Goal: Task Accomplishment & Management: Contribute content

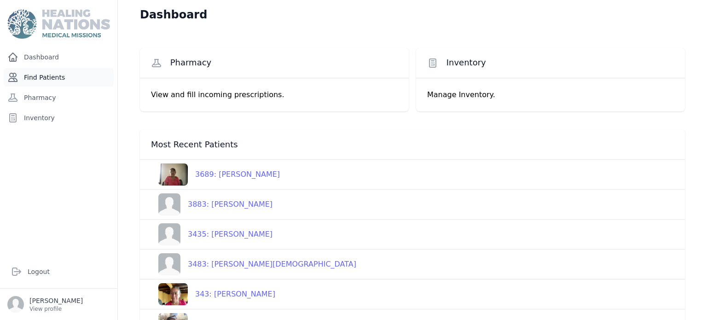
click at [74, 74] on link "Find Patients" at bounding box center [59, 77] width 110 height 18
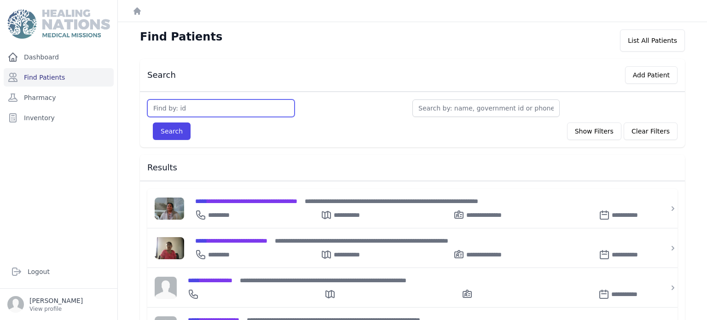
click at [178, 108] on input "text" at bounding box center [220, 107] width 147 height 17
type input "2885"
click at [153, 122] on button "Search" at bounding box center [172, 130] width 38 height 17
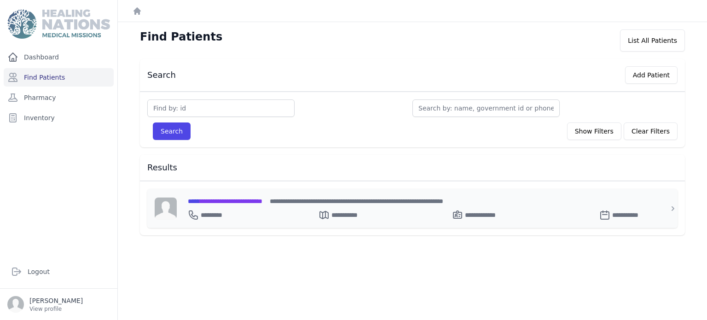
click at [248, 213] on div "**********" at bounding box center [418, 213] width 460 height 15
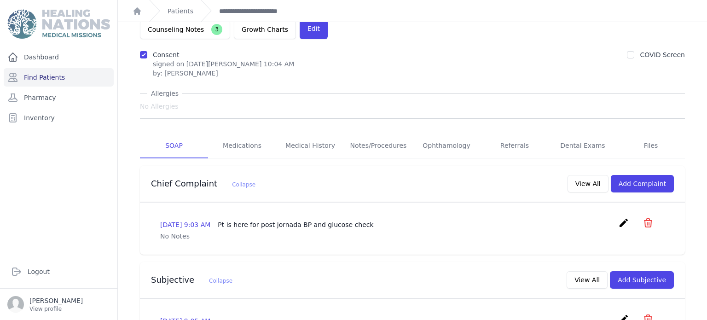
scroll to position [78, 0]
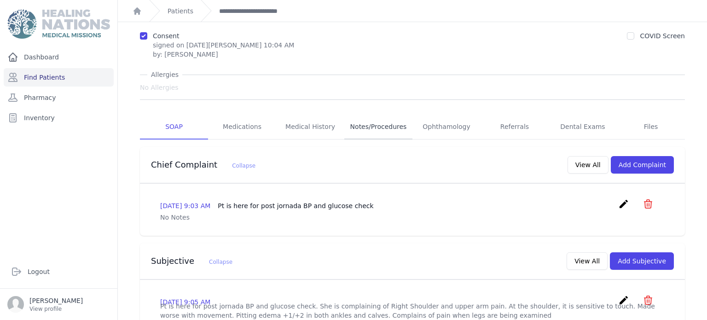
click at [374, 115] on link "Notes/Procedures" at bounding box center [378, 127] width 68 height 25
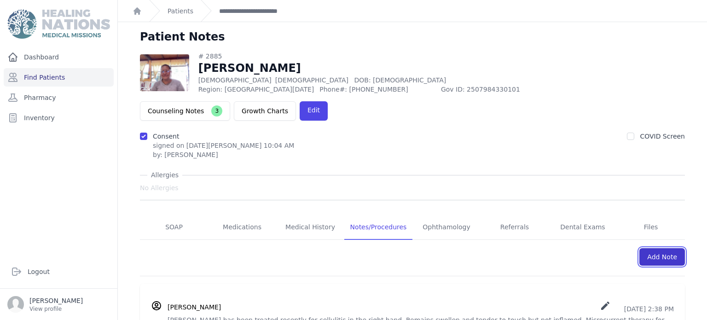
click at [662, 248] on link "Add Note" at bounding box center [662, 256] width 46 height 17
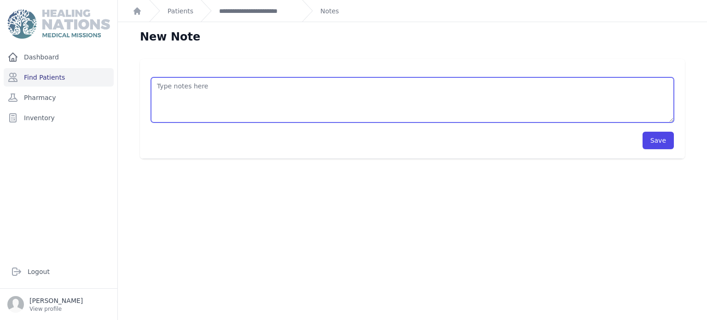
click at [428, 87] on textarea at bounding box center [412, 99] width 523 height 45
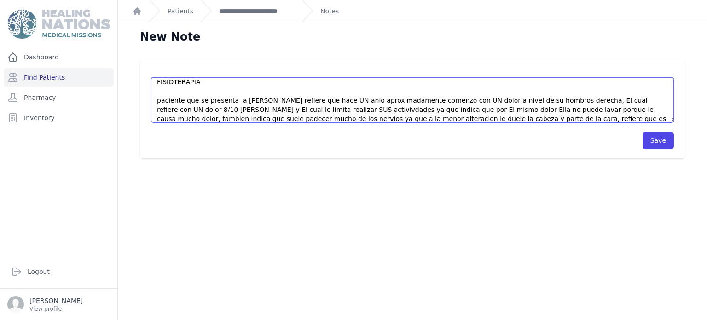
scroll to position [13, 0]
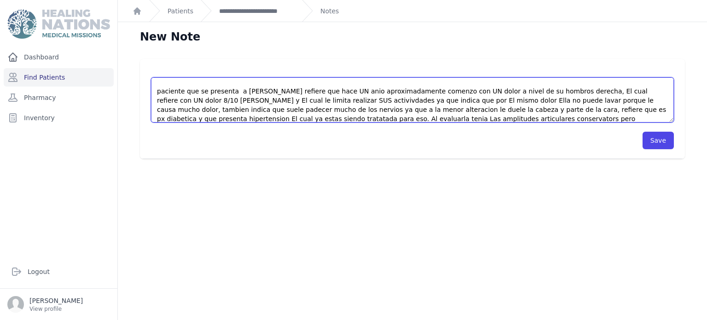
click at [314, 114] on textarea "FISIOTERAPIA paciente que se presenta a [PERSON_NAME] refiere que hace UN anio …" at bounding box center [412, 99] width 523 height 45
click at [334, 117] on textarea "FISIOTERAPIA paciente que se presenta a [PERSON_NAME] refiere que hace UN anio …" at bounding box center [412, 99] width 523 height 45
click at [315, 119] on textarea "FISIOTERAPIA paciente que se presenta a [PERSON_NAME] refiere que hace UN anio …" at bounding box center [412, 99] width 523 height 45
click at [422, 119] on textarea "FISIOTERAPIA paciente que se presenta a [PERSON_NAME] refiere que hace UN anio …" at bounding box center [412, 99] width 523 height 45
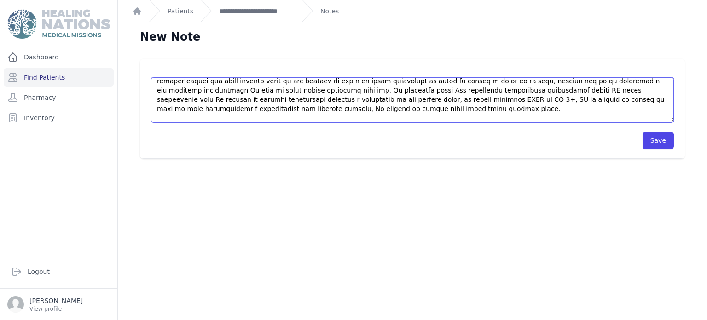
scroll to position [55, 0]
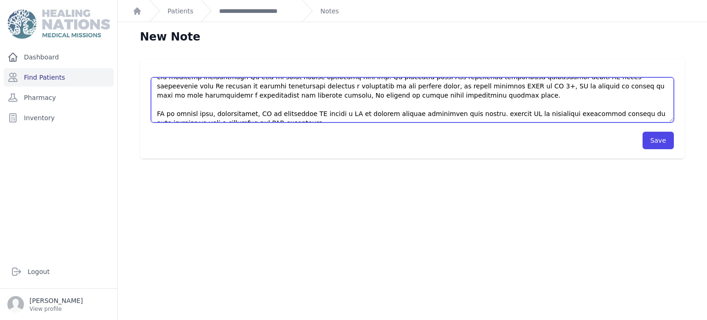
drag, startPoint x: 156, startPoint y: 85, endPoint x: 366, endPoint y: 121, distance: 212.5
click at [366, 121] on textarea at bounding box center [412, 99] width 523 height 45
click at [391, 104] on textarea at bounding box center [412, 99] width 523 height 45
type textarea "FISIOTERAPIA paciente que se presenta a [PERSON_NAME] refiere que hace UN anio …"
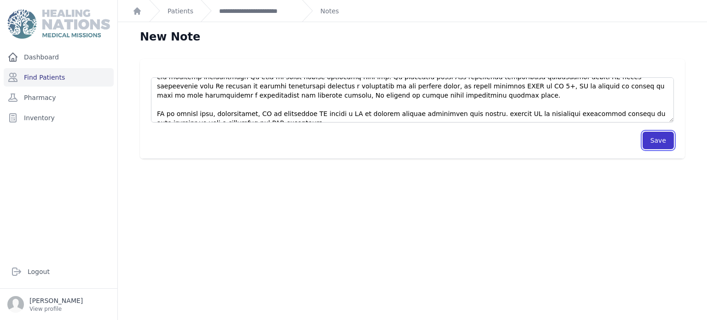
click at [667, 137] on button "Save" at bounding box center [658, 140] width 31 height 17
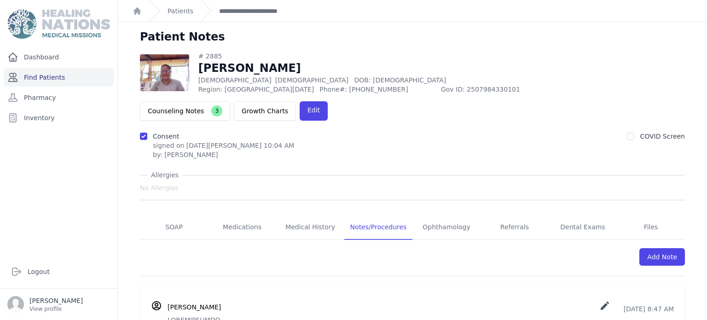
click at [37, 81] on link "Find Patients" at bounding box center [59, 77] width 110 height 18
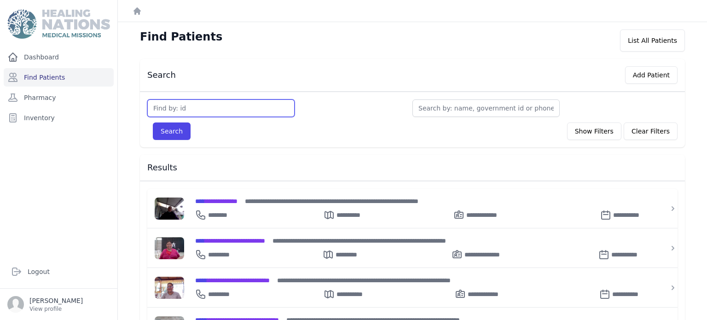
click at [197, 108] on input "text" at bounding box center [220, 107] width 147 height 17
type input "3137"
click at [153, 122] on button "Search" at bounding box center [172, 130] width 38 height 17
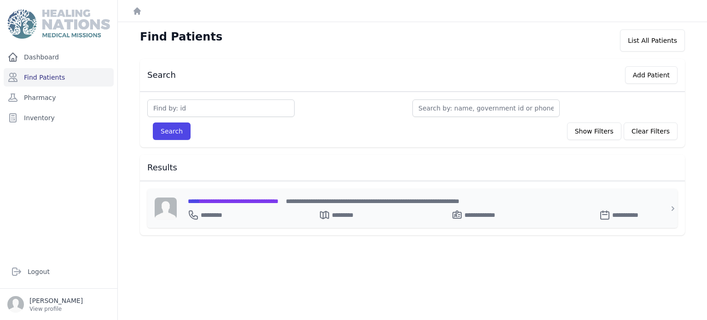
click at [259, 208] on div "**********" at bounding box center [418, 213] width 460 height 15
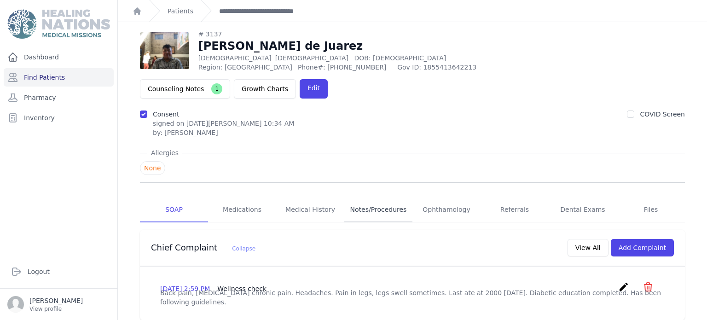
click at [383, 197] on link "Notes/Procedures" at bounding box center [378, 209] width 68 height 25
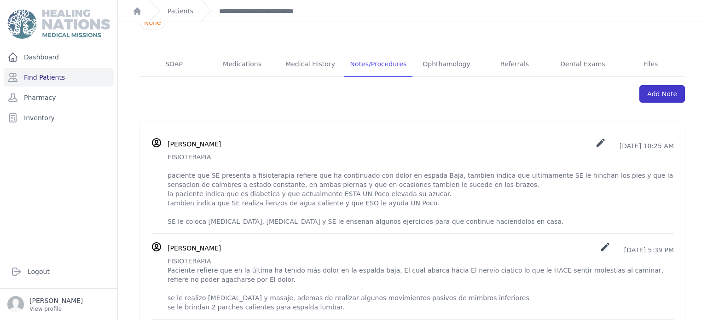
scroll to position [178, 0]
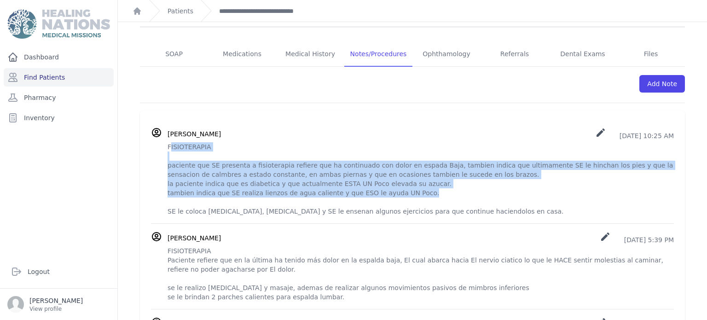
drag, startPoint x: 169, startPoint y: 119, endPoint x: 511, endPoint y: 165, distance: 344.7
click at [511, 165] on p "FISIOTERAPIA paciente que SE presenta a fisioterapia refiere que ha continuado …" at bounding box center [421, 179] width 506 height 74
click at [166, 127] on div "Eenlee Mariana Martinez Méndez create 2025-Jun-21 10:25 AM FISIOTERAPIA pacient…" at bounding box center [412, 171] width 523 height 89
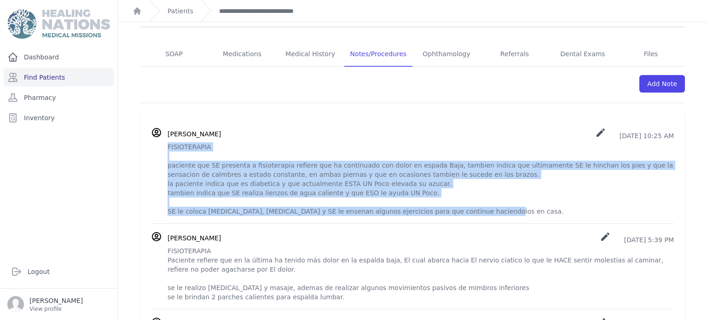
drag, startPoint x: 168, startPoint y: 119, endPoint x: 475, endPoint y: 185, distance: 314.9
click at [475, 185] on p "FISIOTERAPIA paciente que SE presenta a fisioterapia refiere que ha continuado …" at bounding box center [421, 179] width 506 height 74
copy p "FISIOTERAPIA paciente que SE presenta a fisioterapia refiere que ha continuado …"
click at [633, 142] on p "FISIOTERAPIA paciente que SE presenta a fisioterapia refiere que ha continuado …" at bounding box center [421, 179] width 506 height 74
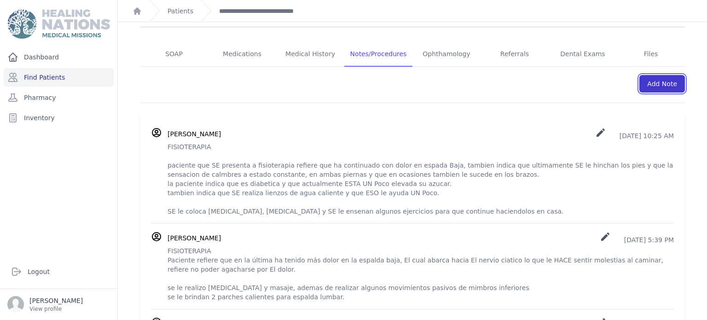
click at [660, 75] on link "Add Note" at bounding box center [662, 83] width 46 height 17
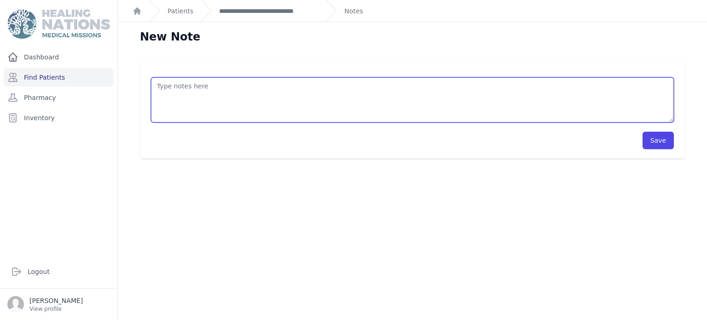
click at [382, 89] on textarea at bounding box center [412, 99] width 523 height 45
paste textarea "FISIOTERAPIA paciente que SE presenta a fisioterapia refiere que ha continuado …"
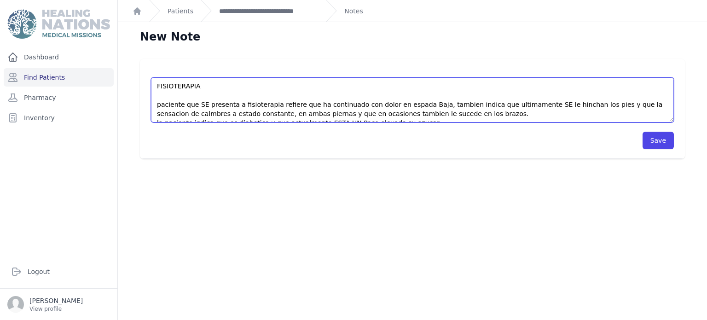
click at [234, 103] on textarea "FISIOTERAPIA paciente que SE presenta a fisioterapia refiere que ha continuado …" at bounding box center [412, 99] width 523 height 45
click at [421, 104] on textarea "FISIOTERAPIA paciente en seguimiento de fisioterapia refiere que ha continuado …" at bounding box center [412, 99] width 523 height 45
drag, startPoint x: 260, startPoint y: 112, endPoint x: 421, endPoint y: 70, distance: 166.1
click at [421, 70] on div "FISIOTERAPIA paciente en seguimiento de fisioterapia refiere que ha continuado …" at bounding box center [412, 95] width 523 height 54
click at [416, 116] on textarea "FISIOTERAPIA paciente en seguimiento de fisioterapia refiere que ha continuado …" at bounding box center [412, 99] width 523 height 45
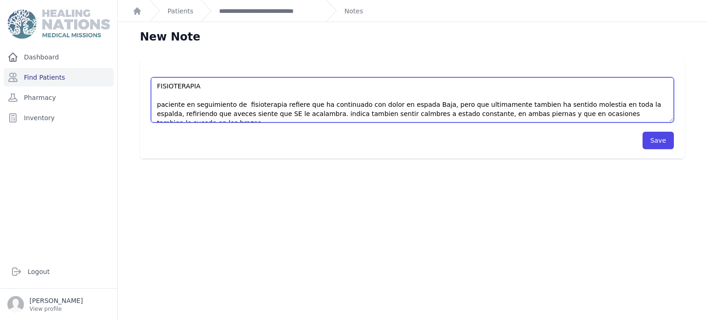
click at [416, 112] on textarea "FISIOTERAPIA paciente en seguimiento de fisioterapia refiere que ha continuado …" at bounding box center [412, 99] width 523 height 45
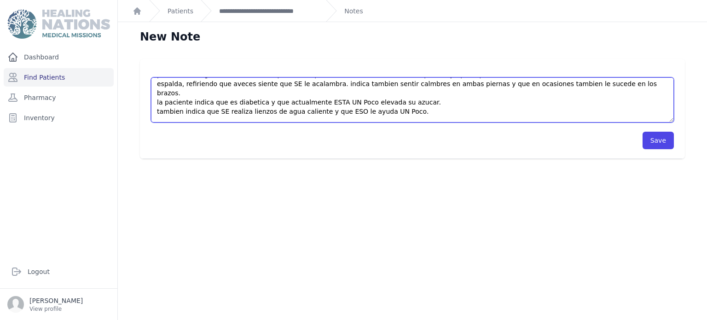
scroll to position [31, 0]
click at [423, 94] on textarea "FISIOTERAPIA paciente en seguimiento de fisioterapia refiere que ha continuado …" at bounding box center [412, 99] width 523 height 45
click at [404, 106] on textarea "FISIOTERAPIA paciente en seguimiento de fisioterapia refiere que ha continuado …" at bounding box center [412, 99] width 523 height 45
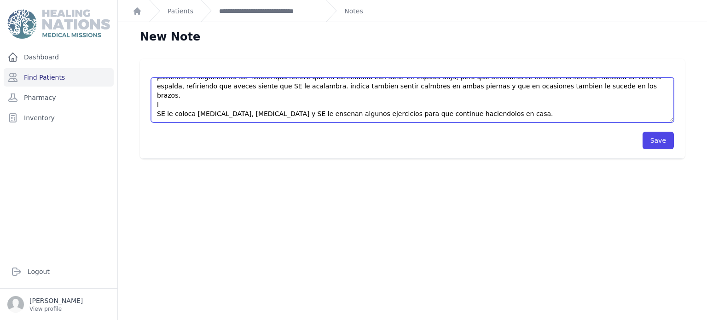
scroll to position [18, 0]
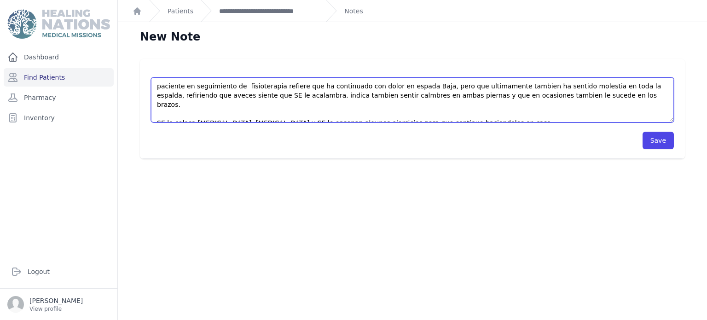
click at [555, 94] on textarea "FISIOTERAPIA paciente en seguimiento de fisioterapia refiere que ha continuado …" at bounding box center [412, 99] width 523 height 45
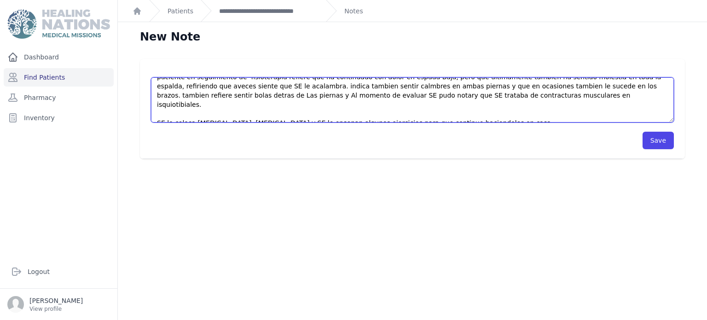
click at [435, 114] on textarea "FISIOTERAPIA paciente en seguimiento de fisioterapia refiere que ha continuado …" at bounding box center [412, 99] width 523 height 45
click at [347, 113] on textarea "FISIOTERAPIA paciente en seguimiento de fisioterapia refiere que ha continuado …" at bounding box center [412, 99] width 523 height 45
click at [343, 116] on textarea "FISIOTERAPIA paciente en seguimiento de fisioterapia refiere que ha continuado …" at bounding box center [412, 99] width 523 height 45
click at [493, 112] on textarea "FISIOTERAPIA paciente en seguimiento de fisioterapia refiere que ha continuado …" at bounding box center [412, 99] width 523 height 45
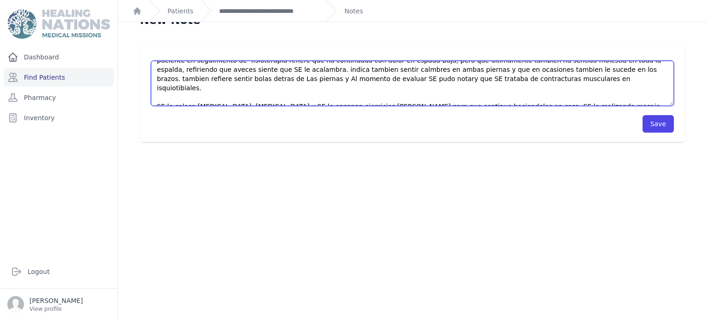
scroll to position [22, 0]
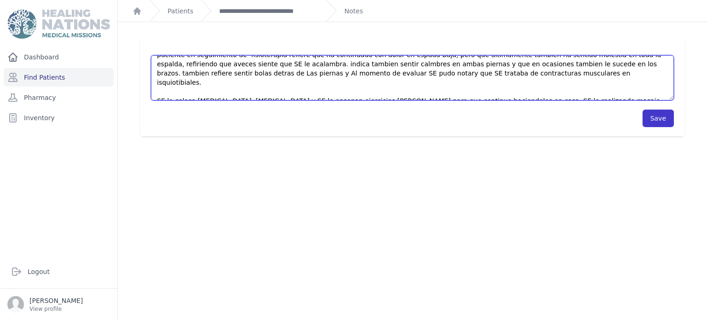
type textarea "FISIOTERAPIA paciente en seguimiento de fisioterapia refiere que ha continuado …"
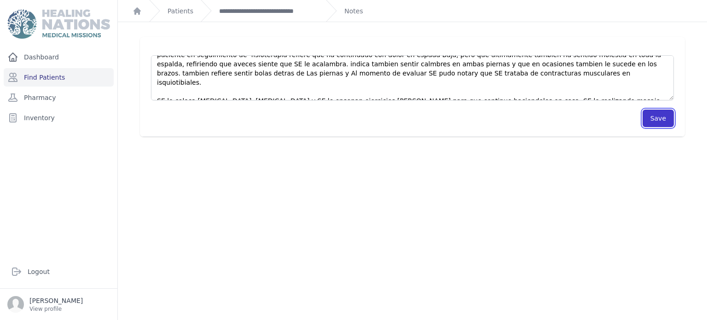
click at [672, 119] on button "Save" at bounding box center [658, 118] width 31 height 17
